Goal: Transaction & Acquisition: Purchase product/service

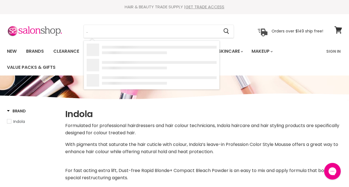
type input "."
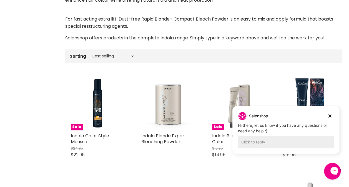
scroll to position [152, 0]
click at [329, 110] on div "Salonshop Salonshop says: Hi there, let us know if you have any questions or ne…" at bounding box center [285, 130] width 107 height 48
click at [329, 114] on icon "Dismiss campaign" at bounding box center [330, 116] width 6 height 7
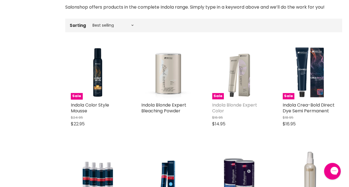
scroll to position [0, 0]
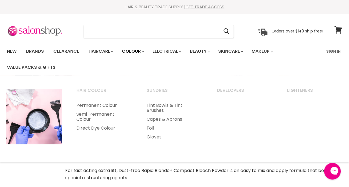
click at [131, 50] on link "Colour" at bounding box center [132, 51] width 29 height 12
click at [102, 103] on link "Permanent Colour" at bounding box center [103, 105] width 69 height 9
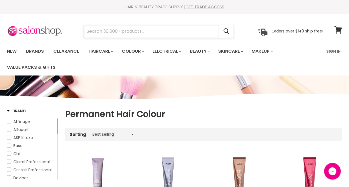
click at [162, 29] on input "Search" at bounding box center [151, 31] width 135 height 13
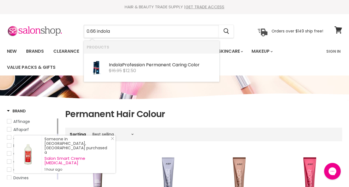
type input "0.66 indola"
click at [179, 64] on div "Indola Profession Permanent Caring Color" at bounding box center [163, 65] width 108 height 6
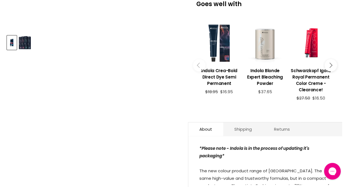
click at [28, 42] on img "Product thumbnails" at bounding box center [25, 42] width 12 height 13
